Goal: Participate in discussion: Participate in discussion

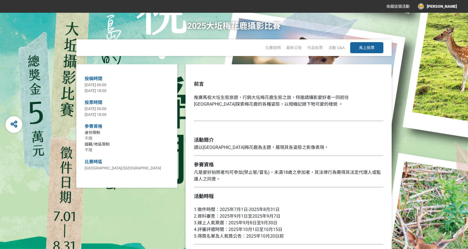
click at [363, 47] on span "馬上投票" at bounding box center [367, 47] width 16 height 4
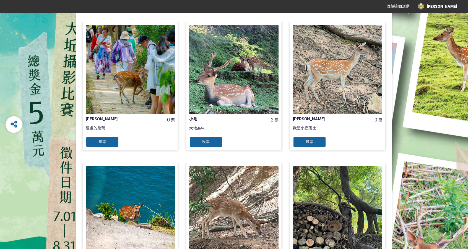
scroll to position [519, 0]
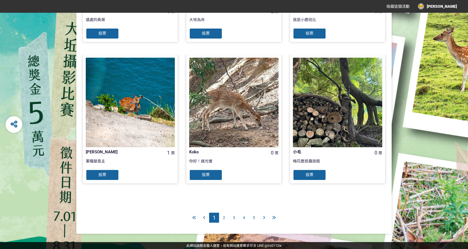
click at [255, 218] on span "5" at bounding box center [254, 217] width 2 height 4
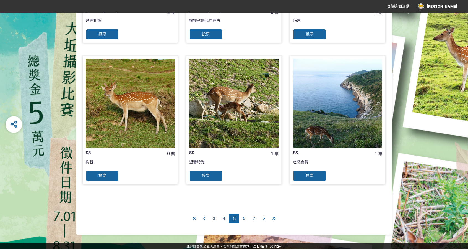
scroll to position [519, 0]
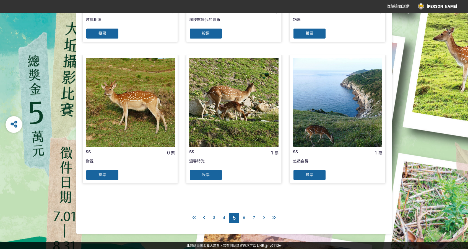
click at [255, 217] on div "7" at bounding box center [254, 217] width 10 height 10
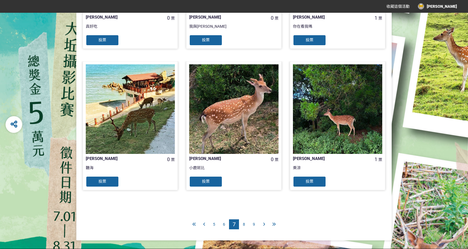
scroll to position [519, 0]
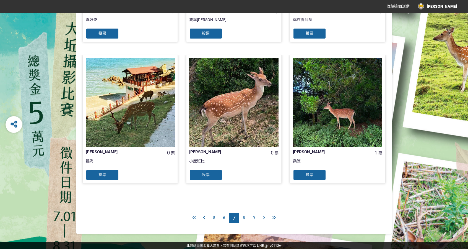
click at [255, 219] on div "9" at bounding box center [254, 217] width 10 height 10
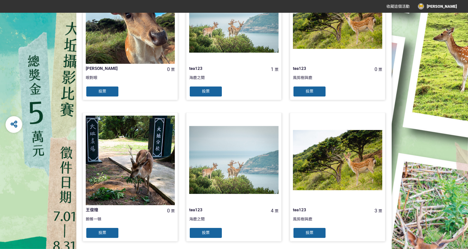
scroll to position [519, 0]
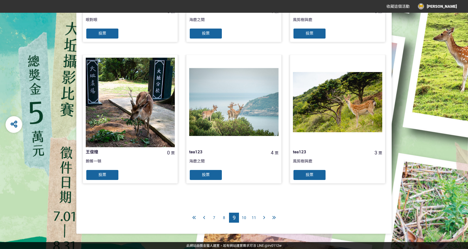
click at [227, 217] on div "8" at bounding box center [224, 217] width 10 height 10
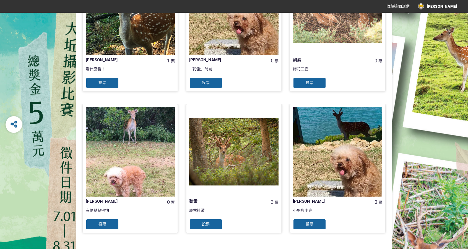
scroll to position [507, 0]
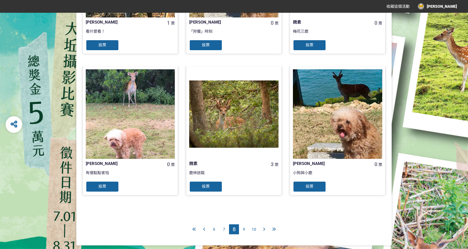
click at [253, 228] on span "10" at bounding box center [254, 229] width 4 height 4
